Goal: Entertainment & Leisure: Consume media (video, audio)

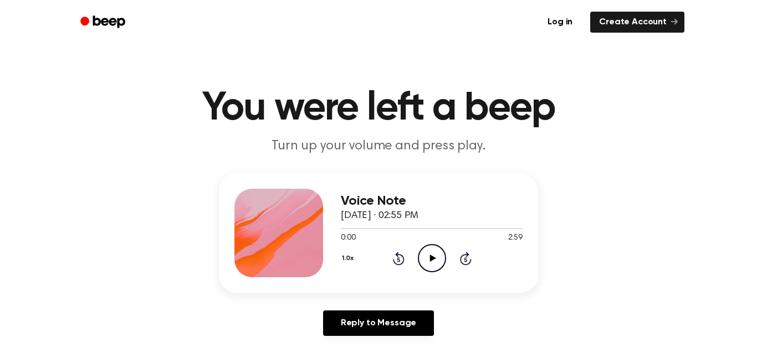
click at [435, 263] on icon "Play Audio" at bounding box center [432, 258] width 28 height 28
drag, startPoint x: 447, startPoint y: 229, endPoint x: 465, endPoint y: 238, distance: 20.8
click at [465, 238] on div "0:04 2:59 Your browser does not support the [object Object] element." at bounding box center [432, 234] width 182 height 20
drag, startPoint x: 342, startPoint y: 228, endPoint x: 458, endPoint y: 237, distance: 116.1
click at [458, 237] on div "0:06 2:59 Your browser does not support the [object Object] element." at bounding box center [432, 234] width 182 height 20
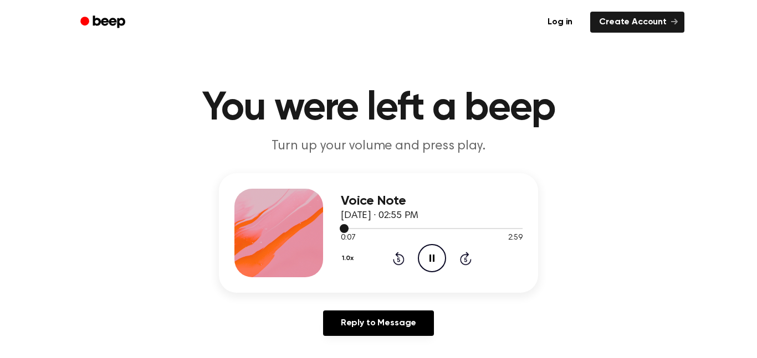
click at [444, 229] on div at bounding box center [432, 228] width 182 height 1
click at [452, 230] on div at bounding box center [432, 228] width 182 height 9
click at [473, 230] on div at bounding box center [432, 228] width 182 height 9
click at [487, 230] on div at bounding box center [432, 228] width 182 height 9
click at [496, 230] on div at bounding box center [432, 228] width 182 height 9
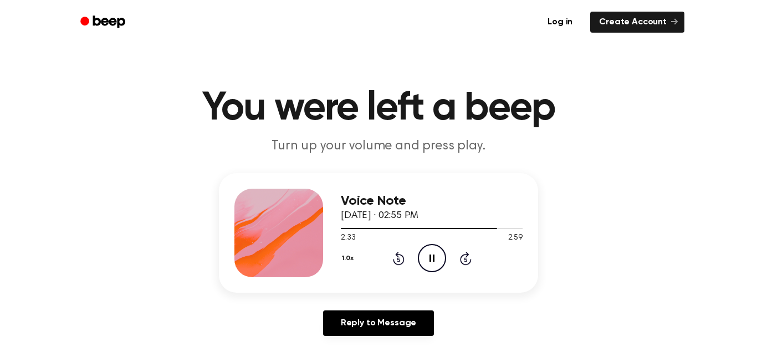
click at [428, 254] on icon "Pause Audio" at bounding box center [432, 258] width 28 height 28
click at [428, 254] on icon "Play Audio" at bounding box center [432, 258] width 28 height 28
